Goal: Transaction & Acquisition: Purchase product/service

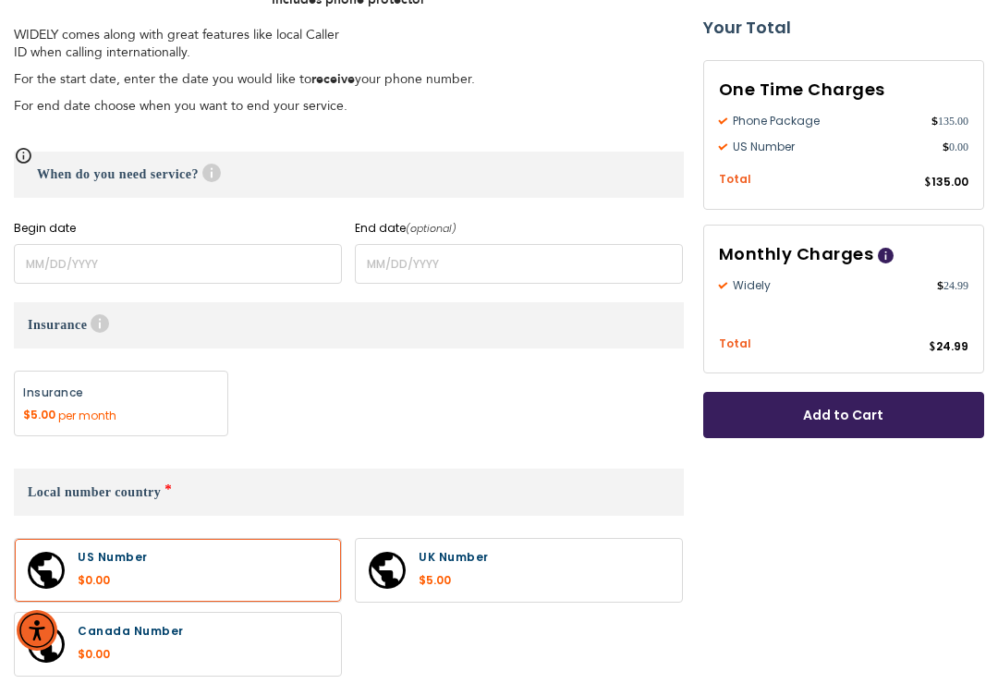
scroll to position [734, 0]
click at [602, 562] on label at bounding box center [519, 569] width 326 height 63
radio input "true"
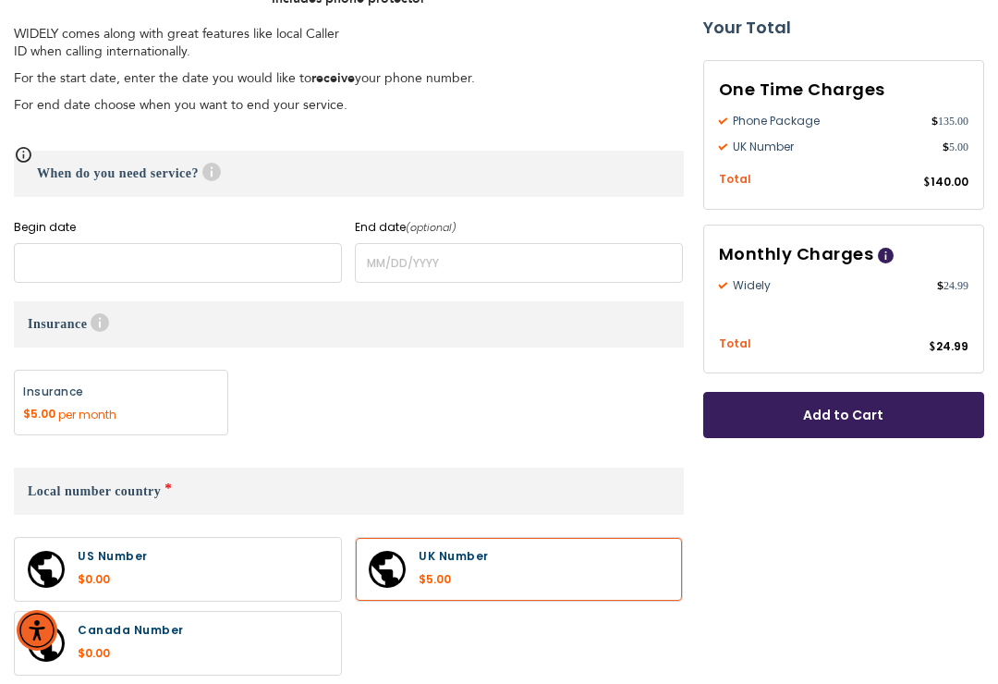
click at [170, 259] on input "name" at bounding box center [178, 263] width 328 height 40
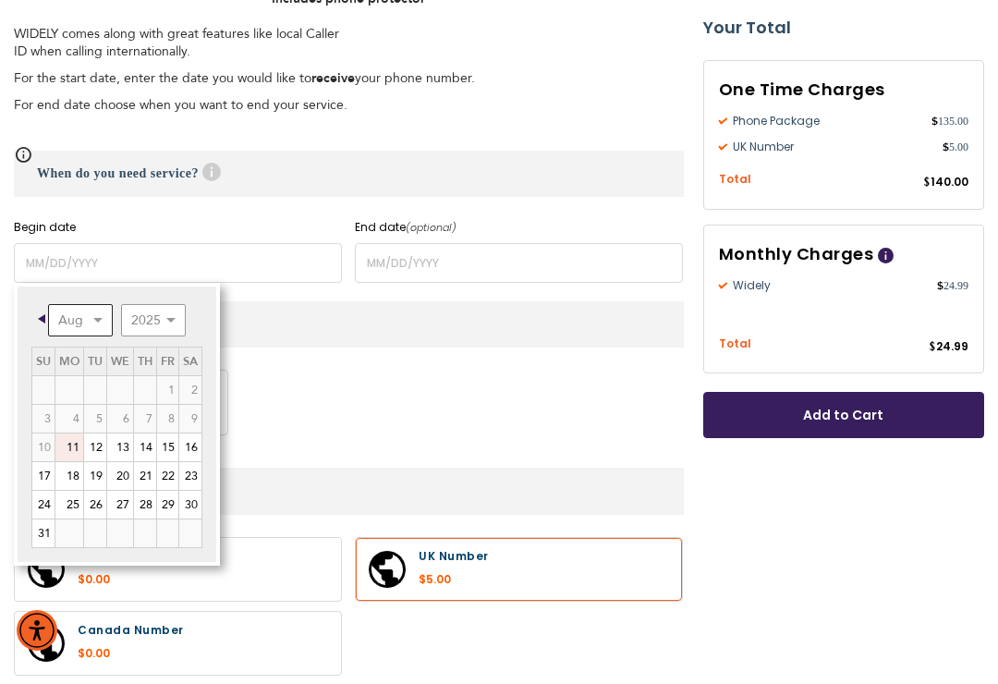
click at [108, 319] on select "Aug Sep Oct Nov Dec" at bounding box center [80, 320] width 65 height 32
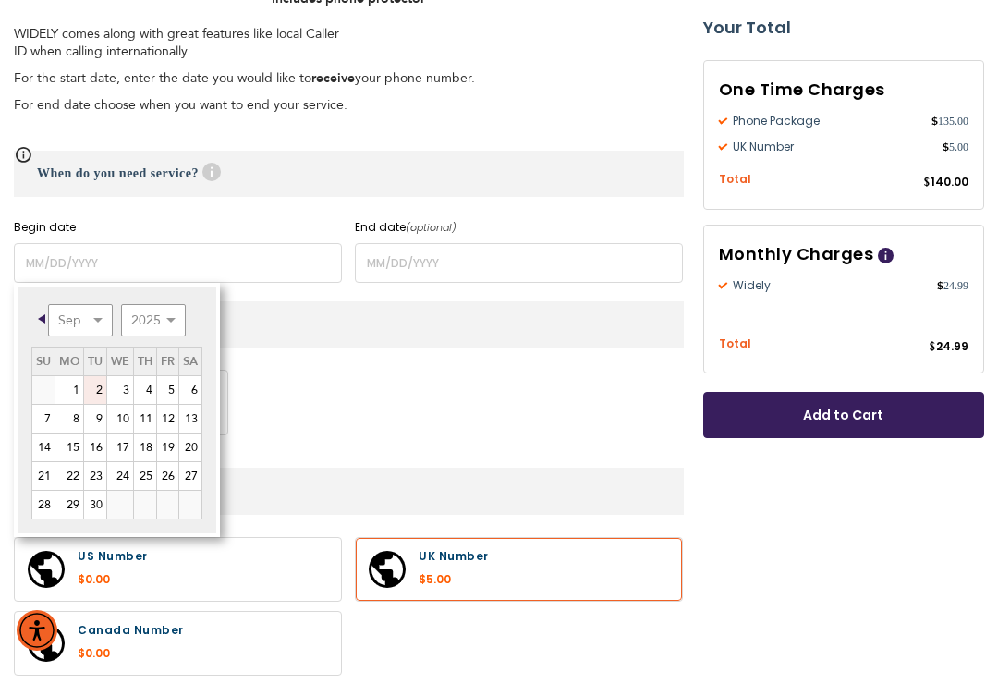
click at [100, 394] on link "2" at bounding box center [95, 390] width 22 height 28
type input "[DATE]"
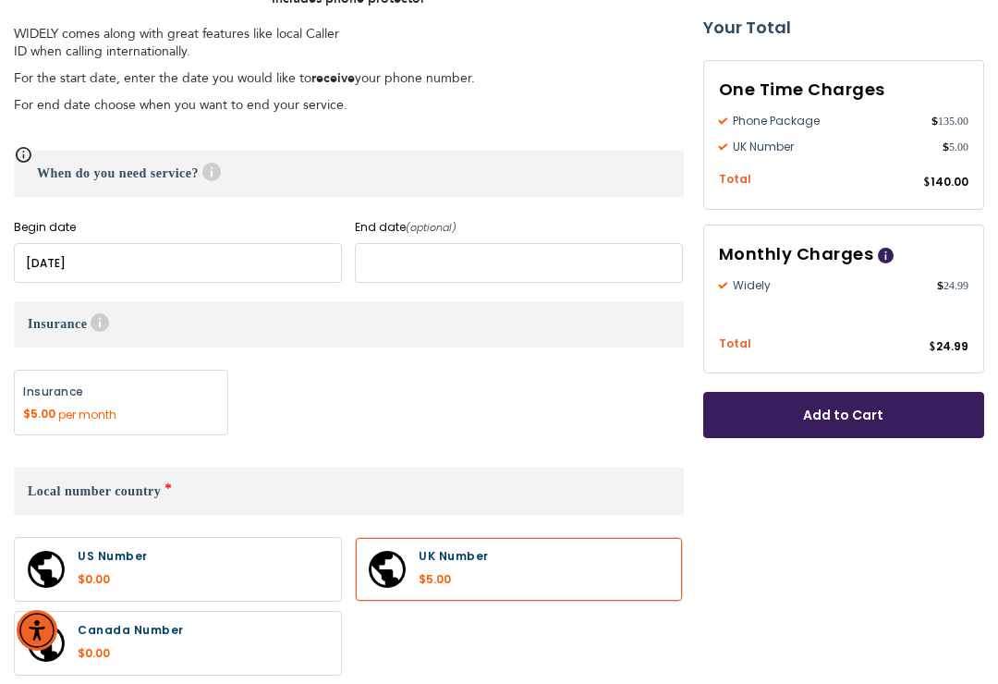
click at [448, 266] on input "name" at bounding box center [519, 263] width 328 height 40
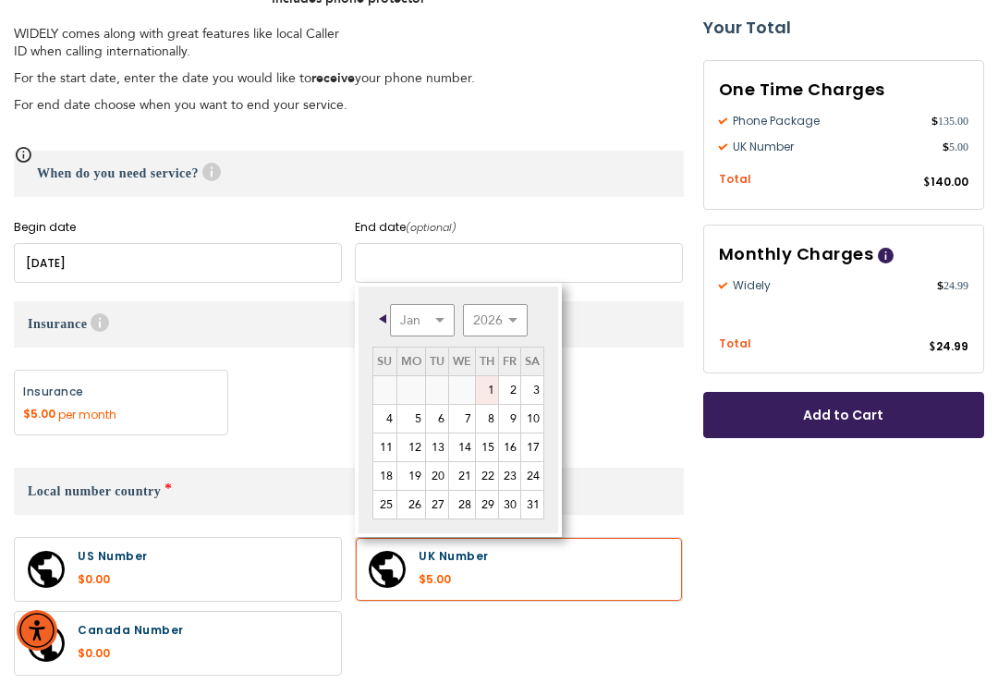
click at [605, 260] on input "name" at bounding box center [519, 263] width 328 height 40
click at [497, 257] on input "name" at bounding box center [519, 263] width 328 height 40
click at [552, 186] on h3 "When do you need service? Help" at bounding box center [349, 174] width 670 height 46
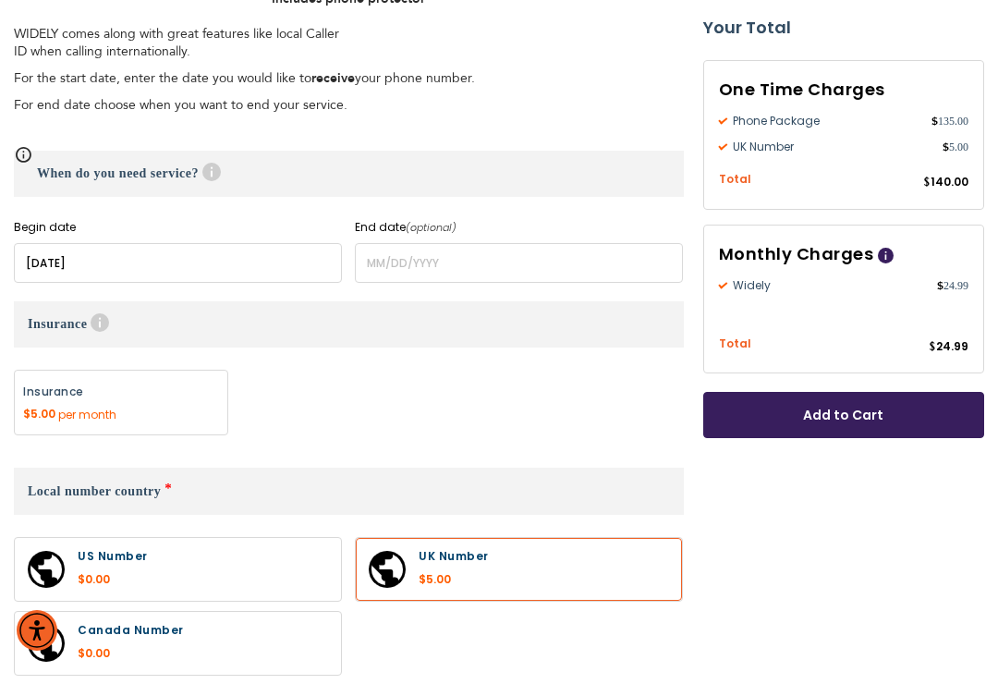
click at [108, 323] on span "Help" at bounding box center [100, 322] width 18 height 18
click at [156, 399] on label "Add" at bounding box center [121, 403] width 214 height 66
click at [189, 410] on label "Add" at bounding box center [121, 403] width 214 height 66
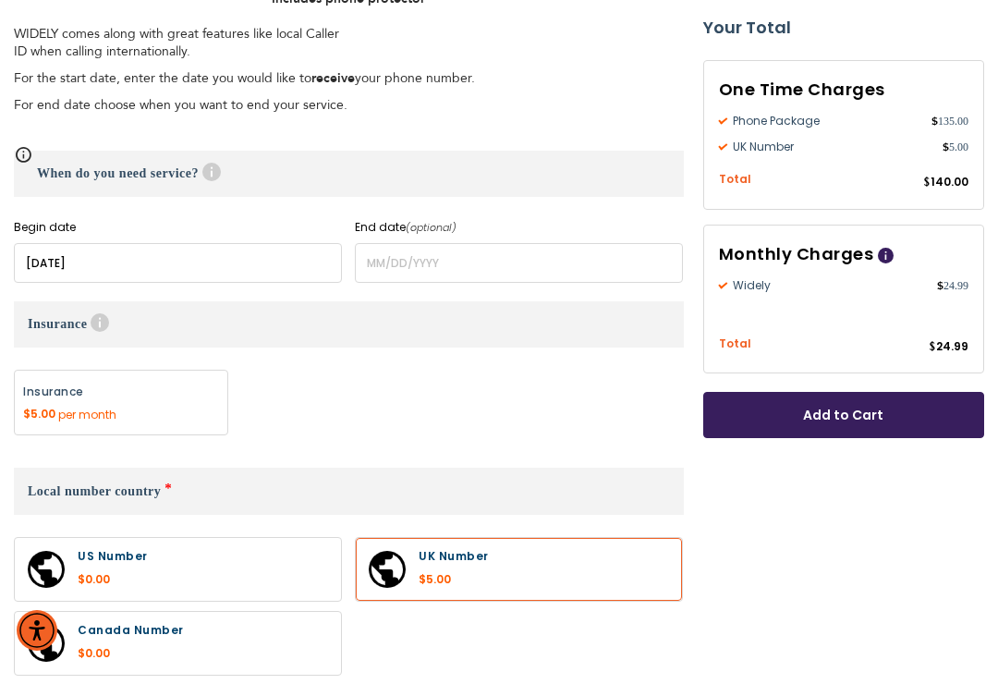
click at [116, 399] on label "Add" at bounding box center [121, 403] width 214 height 66
click at [191, 409] on label "Add" at bounding box center [121, 403] width 214 height 66
radio input "false"
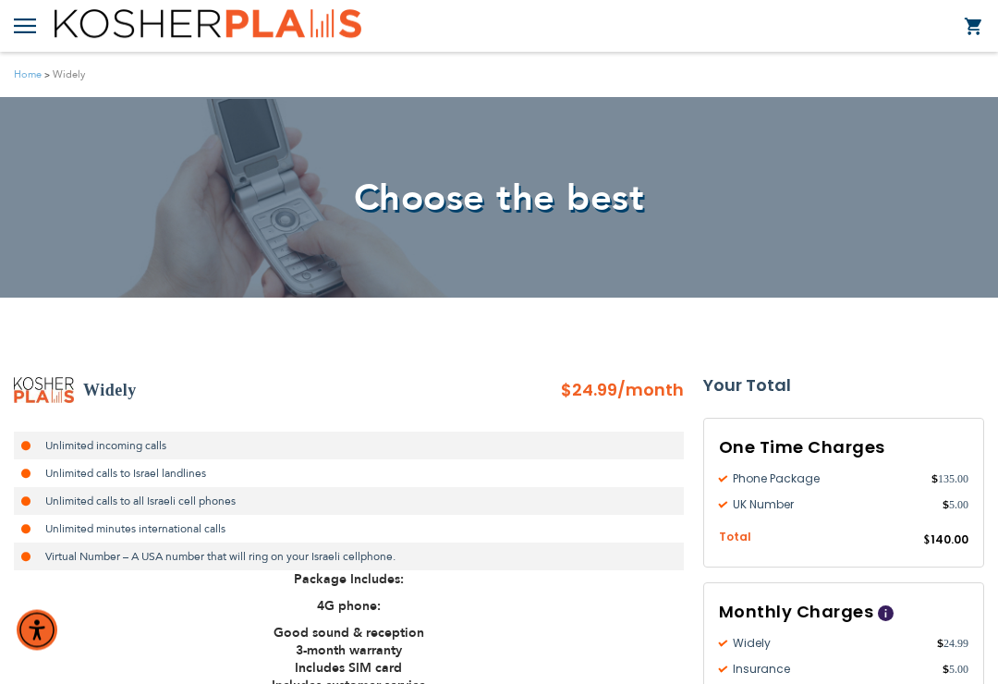
scroll to position [0, 0]
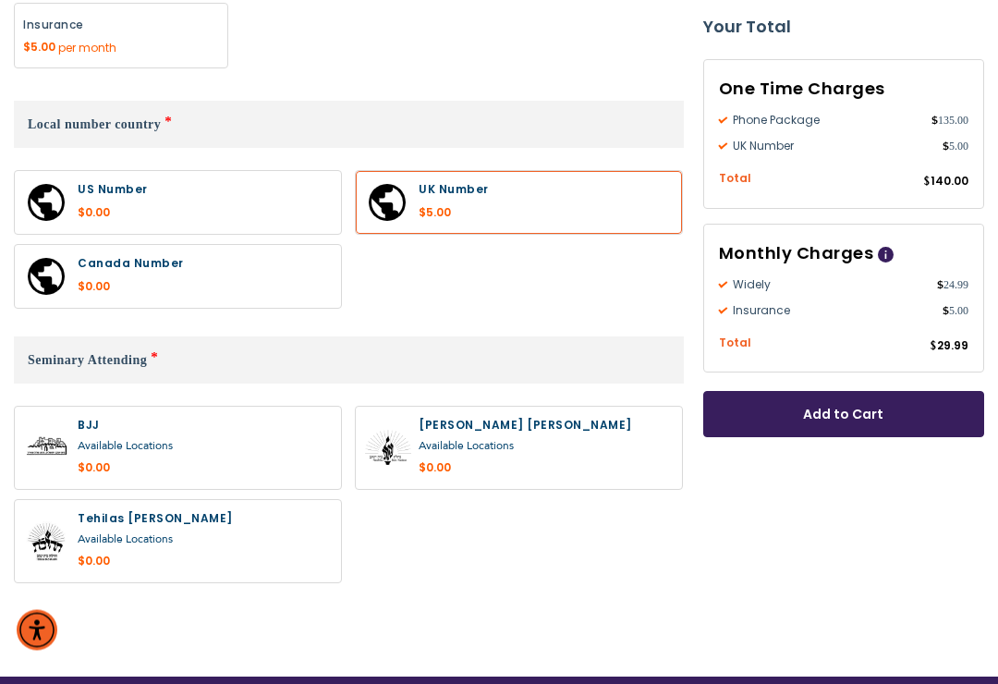
click at [543, 434] on label at bounding box center [519, 449] width 326 height 82
radio input "true"
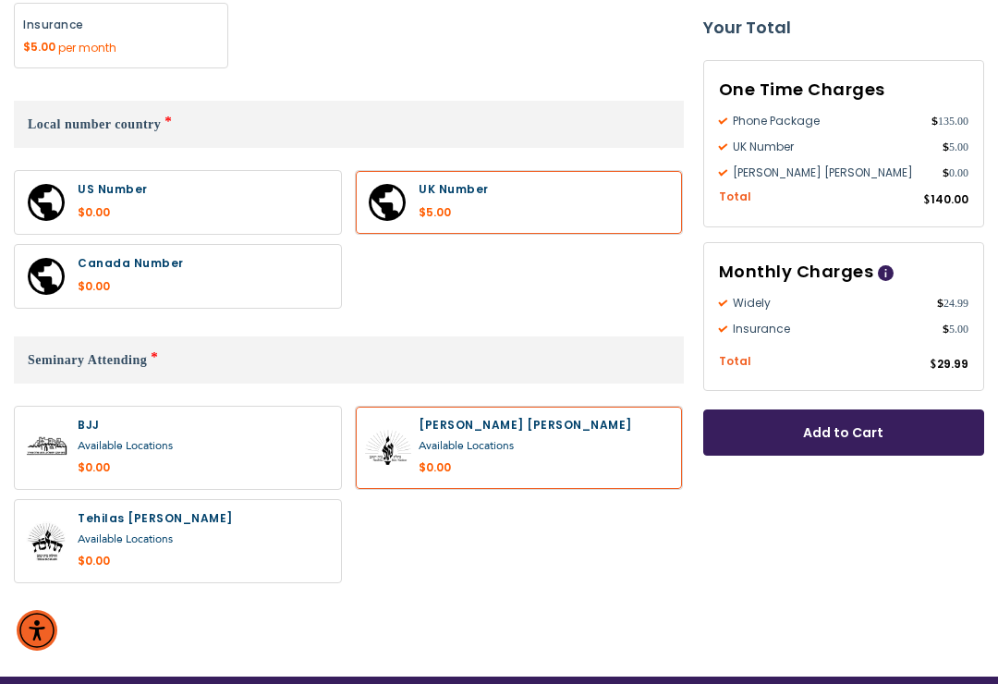
scroll to position [1072, 0]
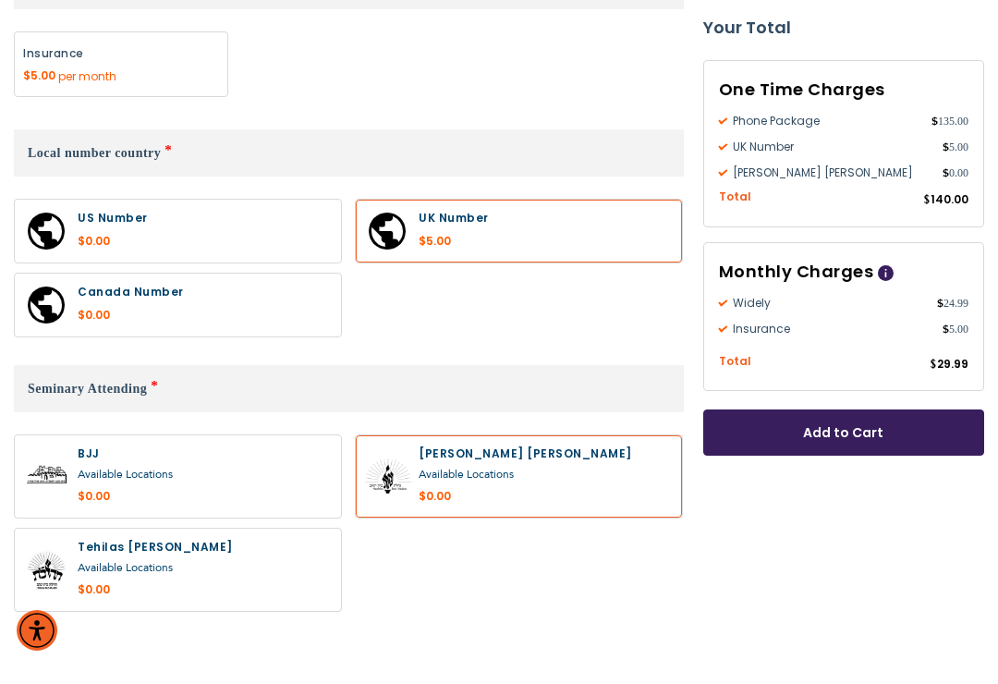
click at [72, 73] on label "Add" at bounding box center [121, 64] width 214 height 66
click at [58, 64] on label "Add" at bounding box center [121, 64] width 214 height 66
radio input "false"
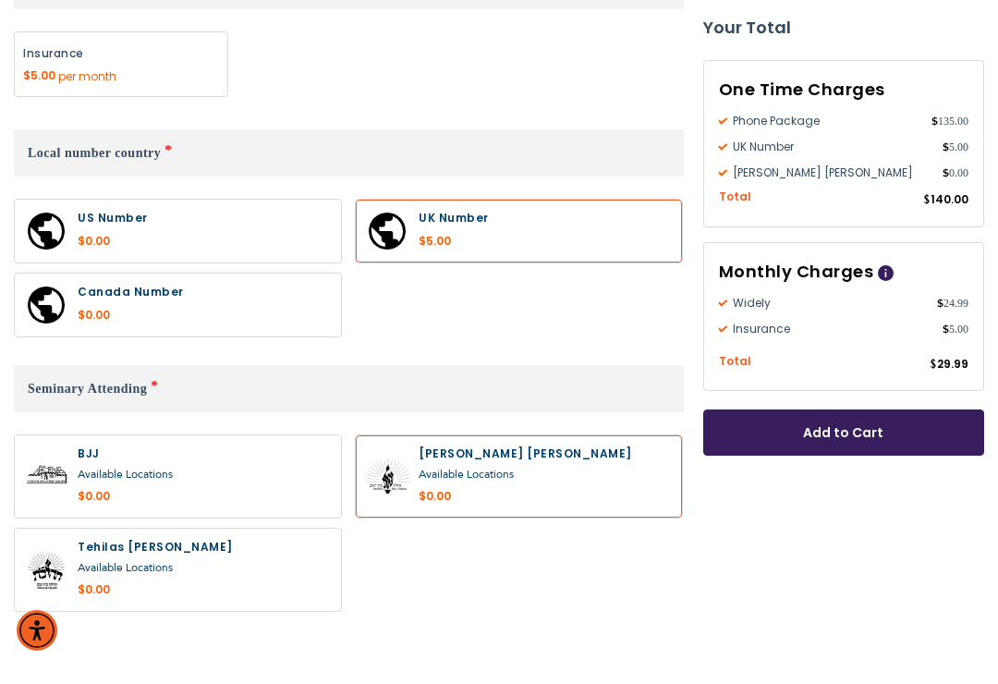
click at [947, 331] on span "$" at bounding box center [946, 329] width 6 height 17
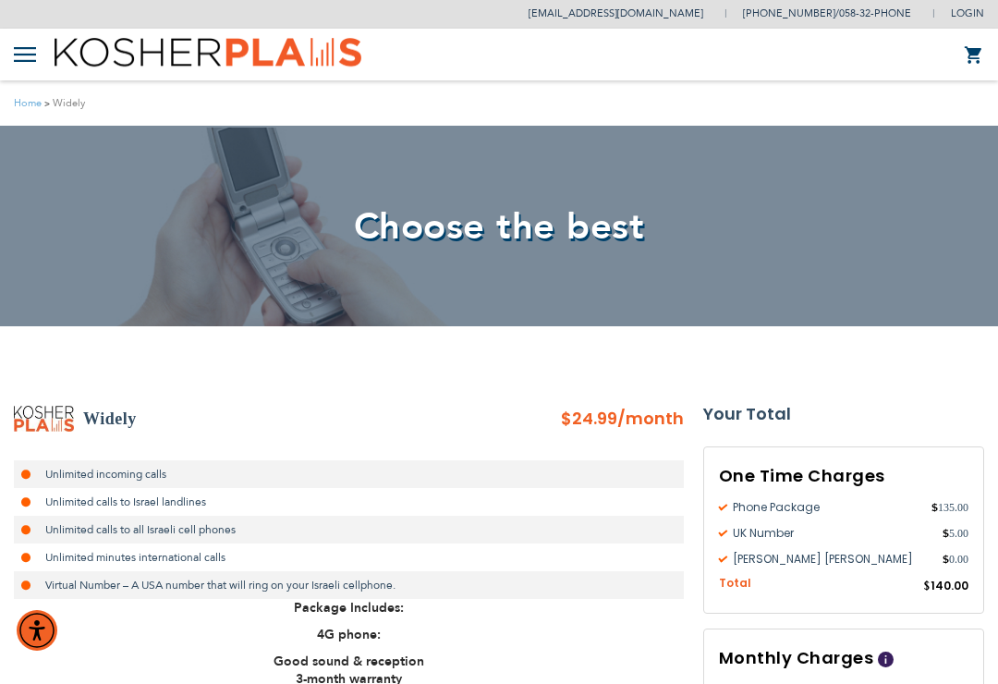
scroll to position [0, 0]
